Goal: Find specific page/section: Find specific page/section

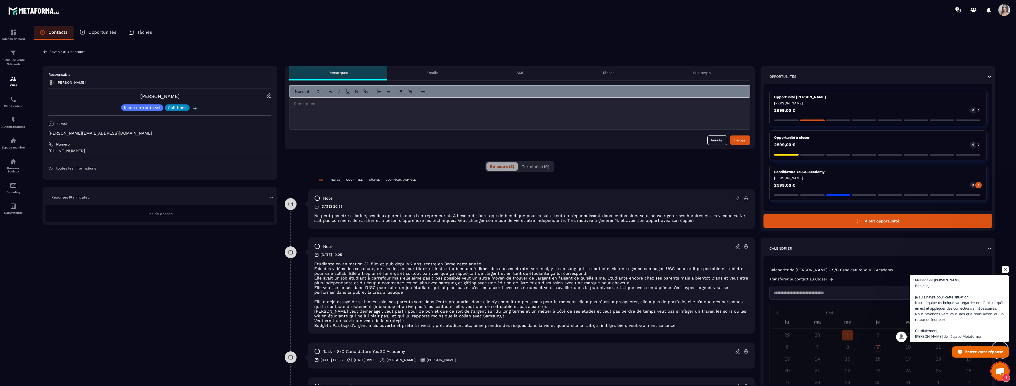
scroll to position [531, 0]
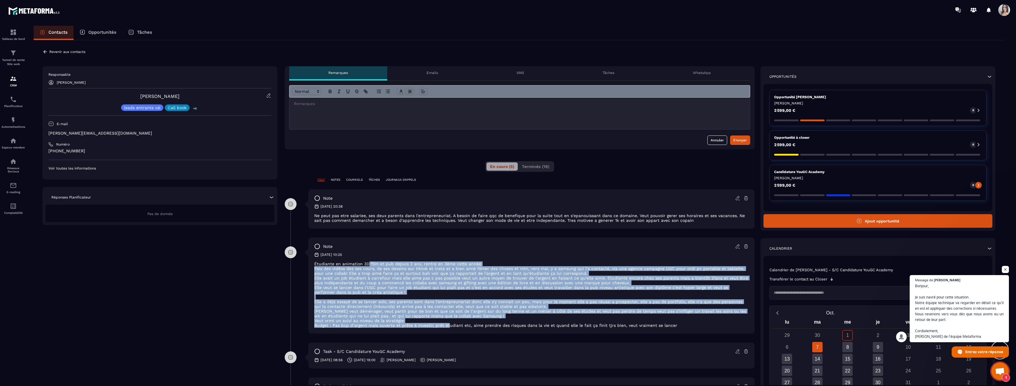
drag, startPoint x: 367, startPoint y: 262, endPoint x: 446, endPoint y: 325, distance: 101.1
click at [446, 325] on div "Étudiante en animation 3D film et pub depuis 2 ans, rentre en 3ème cette année …" at bounding box center [531, 294] width 435 height 66
click at [422, 304] on p "Elle a déjà essayé de se lancer solo, ses parents sont dans l'entrepreunariat d…" at bounding box center [531, 303] width 435 height 9
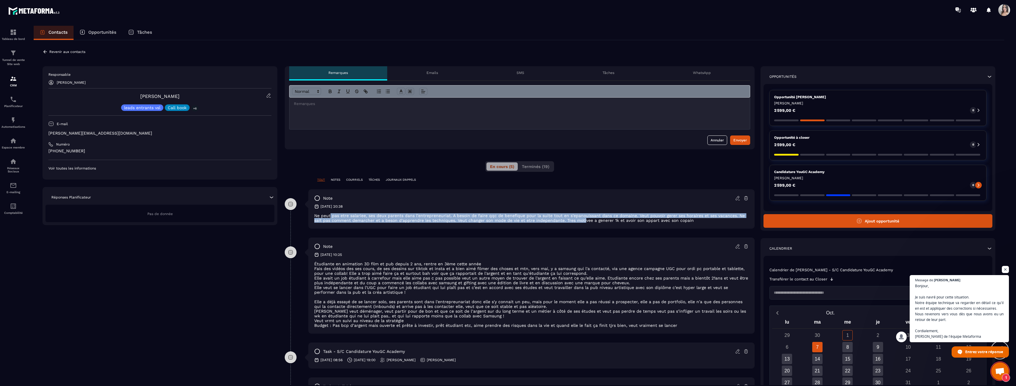
drag, startPoint x: 330, startPoint y: 216, endPoint x: 575, endPoint y: 221, distance: 244.4
click at [575, 221] on p "Ne peut pas etre salariee, ses deux parents dans l'entrepreneuriat. A besoin de…" at bounding box center [531, 217] width 435 height 9
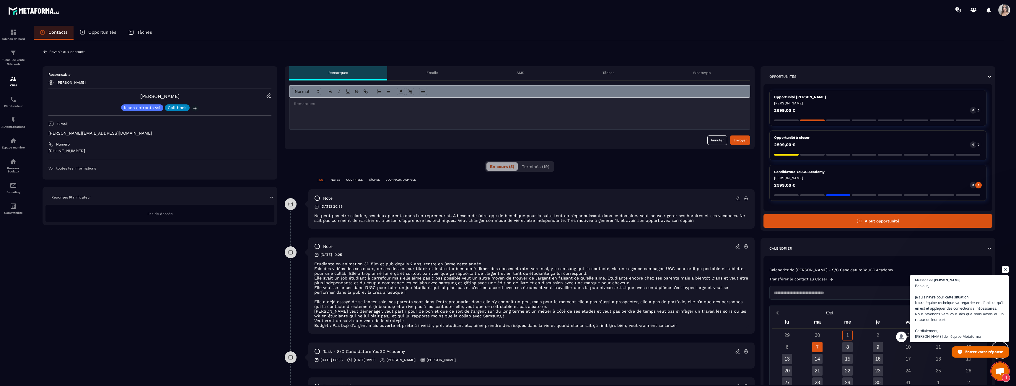
click at [376, 256] on div "[DATE] 10:25" at bounding box center [531, 254] width 435 height 5
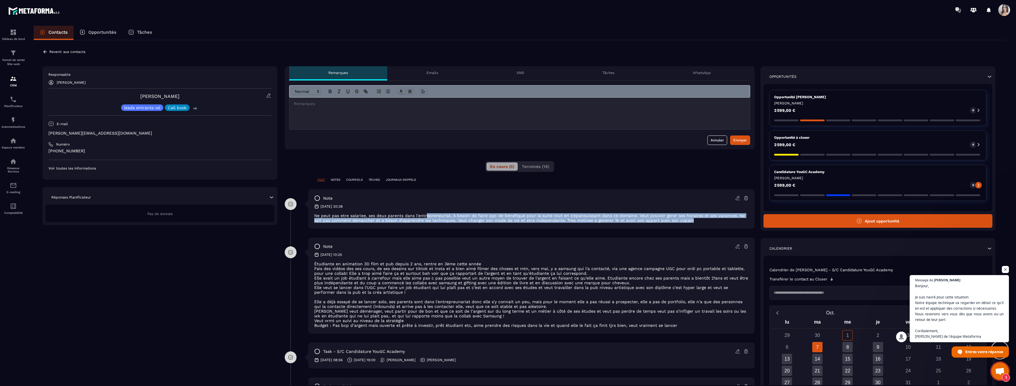
drag, startPoint x: 430, startPoint y: 216, endPoint x: 690, endPoint y: 223, distance: 260.4
click at [690, 223] on div "note [DATE] 20:38 Ne peut pas etre salariee, ses deux parents dans l'entreprene…" at bounding box center [531, 208] width 446 height 39
click at [688, 223] on div "note [DATE] 20:38 Ne peut pas etre salariee, ses deux parents dans l'entreprene…" at bounding box center [531, 208] width 446 height 39
click at [626, 221] on p "Ne peut pas etre salariee, ses deux parents dans l'entrepreneuriat. A besoin de…" at bounding box center [531, 217] width 435 height 9
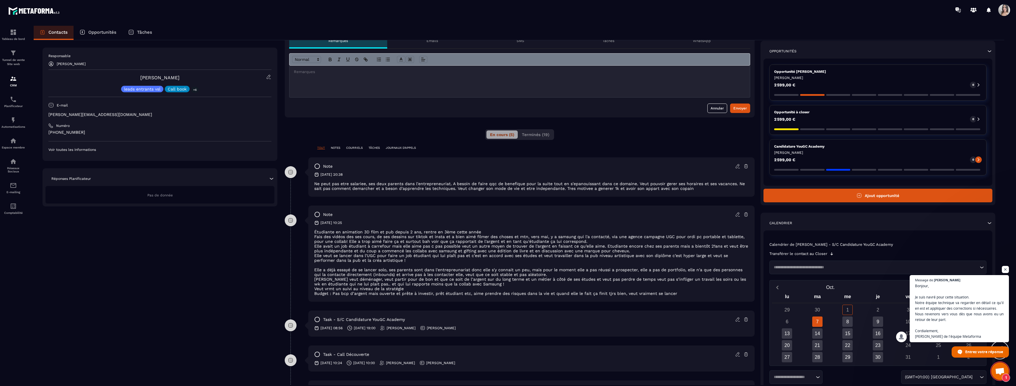
scroll to position [80, 0]
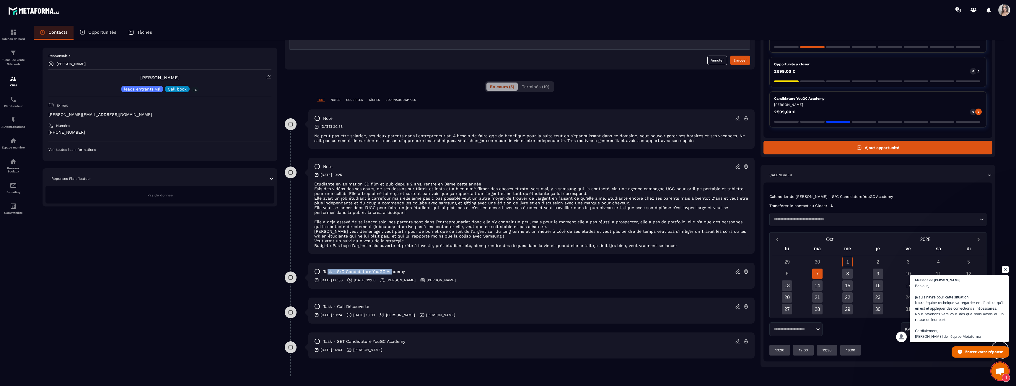
drag, startPoint x: 328, startPoint y: 273, endPoint x: 403, endPoint y: 271, distance: 75.1
click at [400, 271] on p "task - S/C Candidature YouGC Academy" at bounding box center [364, 272] width 82 height 6
click at [403, 271] on p "task - S/C Candidature YouGC Academy" at bounding box center [364, 272] width 82 height 6
click at [999, 369] on span "Ouvrir le chat" at bounding box center [1000, 371] width 10 height 8
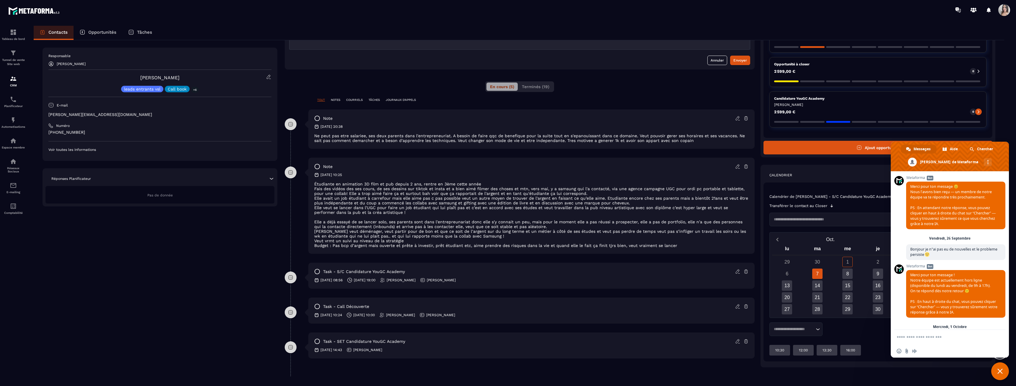
scroll to position [616, 0]
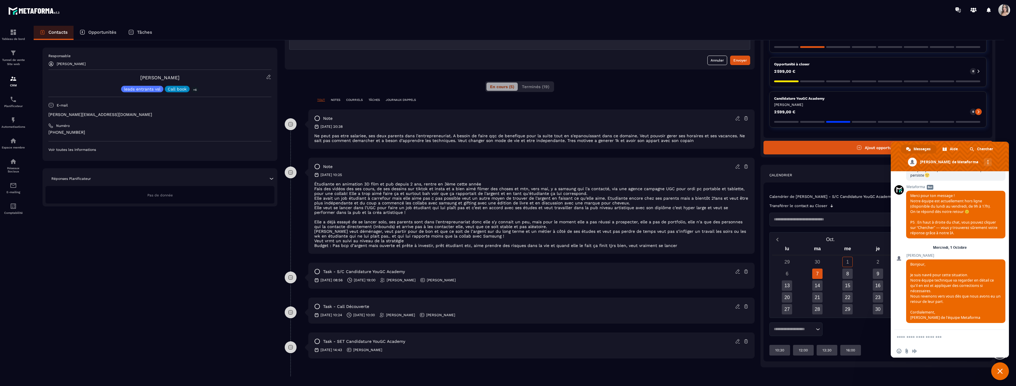
click at [936, 342] on form at bounding box center [943, 337] width 93 height 16
click at [939, 332] on form at bounding box center [943, 337] width 93 height 16
click at [943, 336] on textarea "Entrez votre message..." at bounding box center [943, 336] width 93 height 5
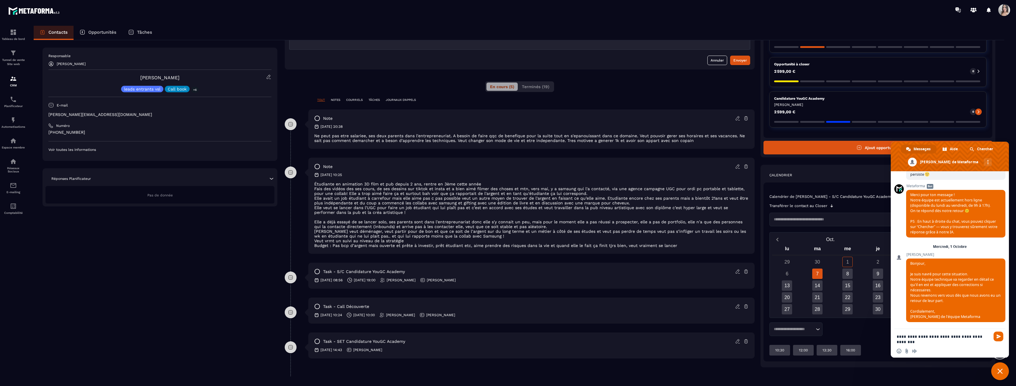
type textarea "**********"
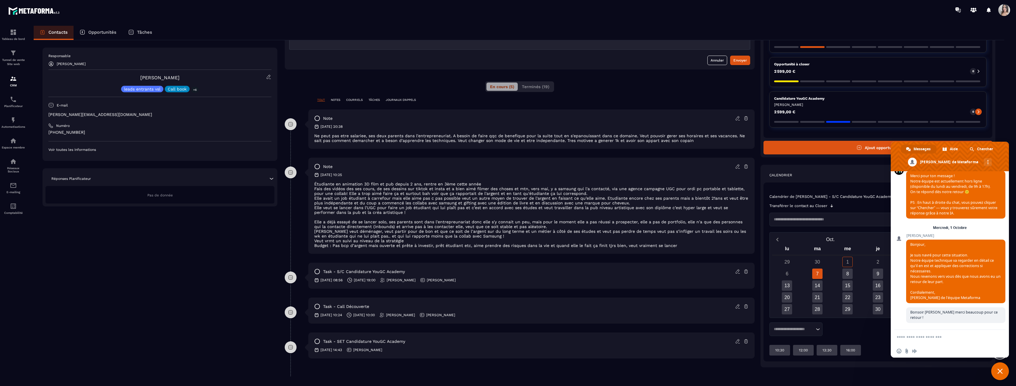
scroll to position [637, 0]
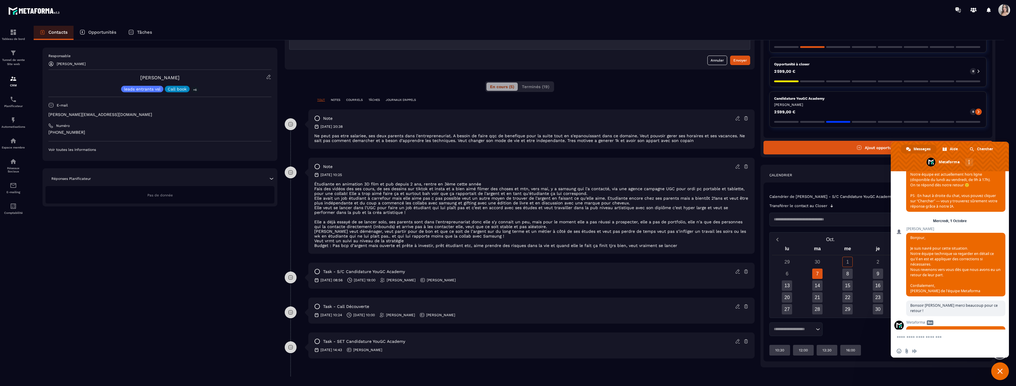
click at [1003, 370] on span "Fermer le chat" at bounding box center [1000, 371] width 18 height 18
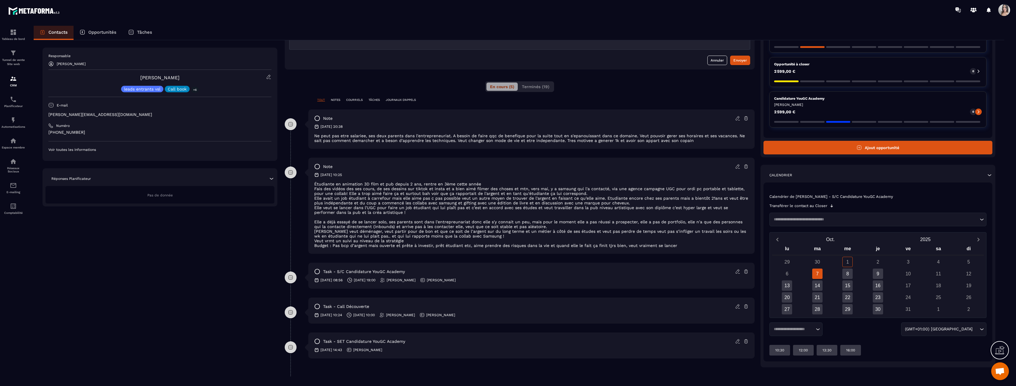
click at [15, 230] on div at bounding box center [13, 211] width 27 height 383
click at [22, 50] on div "Tunnel de vente Site web" at bounding box center [13, 57] width 24 height 17
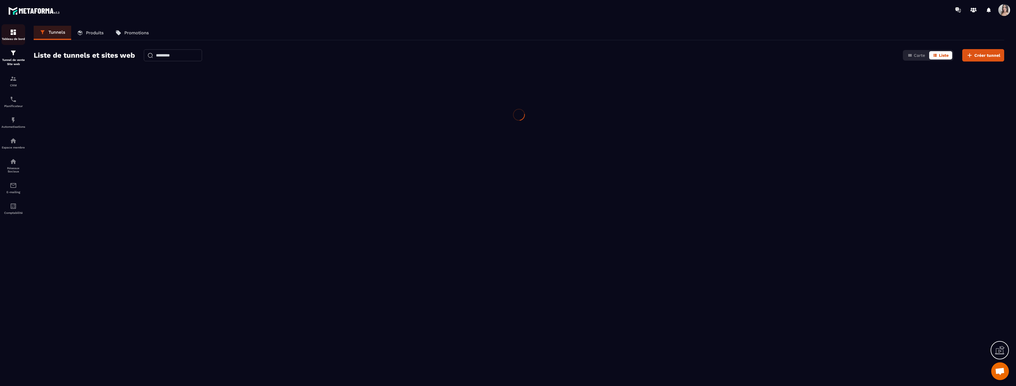
click at [16, 32] on img at bounding box center [13, 32] width 7 height 7
